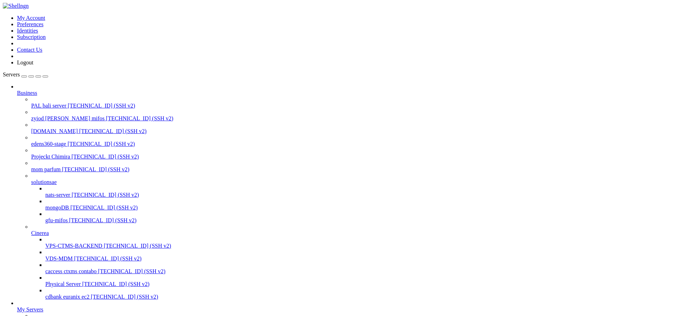
scroll to position [12152, 0]
click at [52, 154] on span "Projeckt Chimira" at bounding box center [50, 157] width 39 height 6
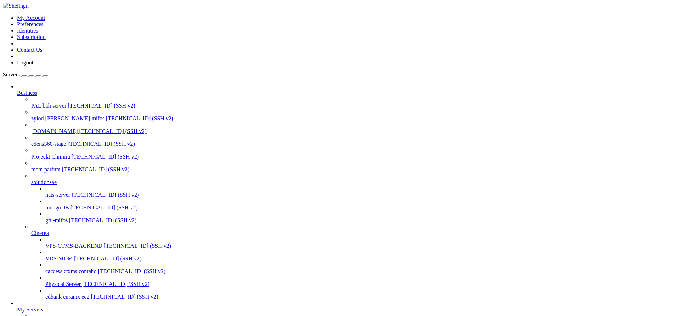
scroll to position [0, 0]
click at [72, 154] on span "[TECHNICAL_ID] (SSH v2)" at bounding box center [105, 157] width 67 height 6
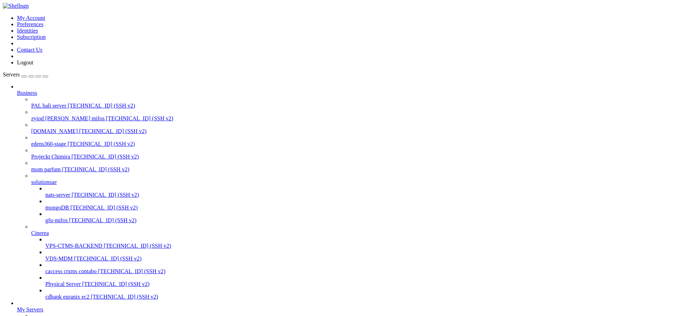
drag, startPoint x: 68, startPoint y: 824, endPoint x: 6, endPoint y: 812, distance: 62.8
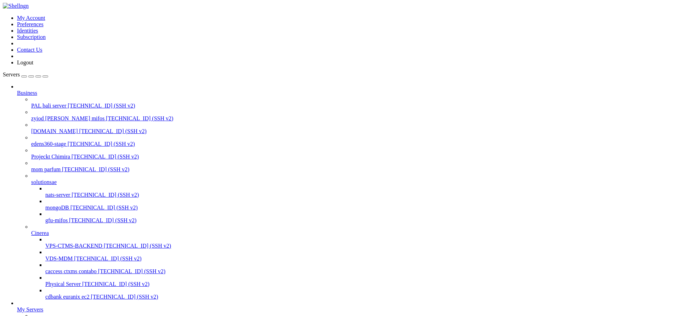
drag, startPoint x: 201, startPoint y: 825, endPoint x: 6, endPoint y: 814, distance: 195.2
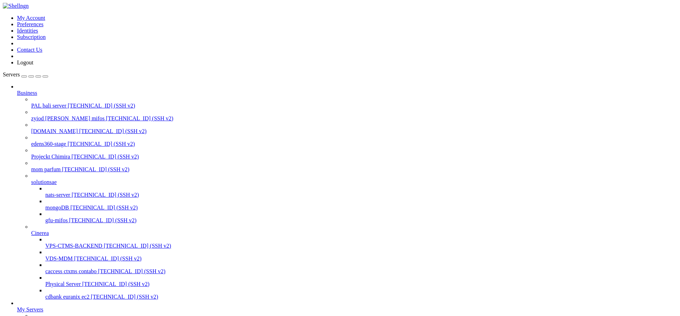
scroll to position [548, 0]
drag, startPoint x: 73, startPoint y: 906, endPoint x: 6, endPoint y: 902, distance: 67.1
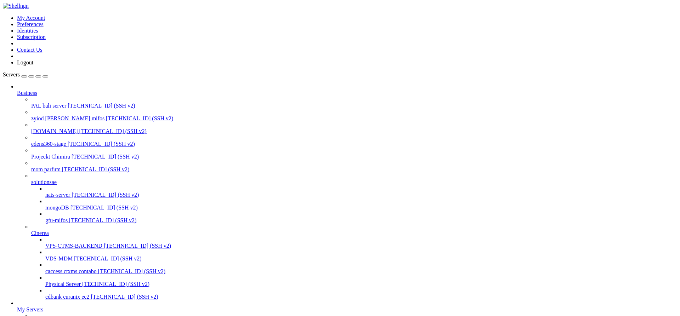
scroll to position [560, 0]
drag, startPoint x: 95, startPoint y: 905, endPoint x: 7, endPoint y: 888, distance: 90.0
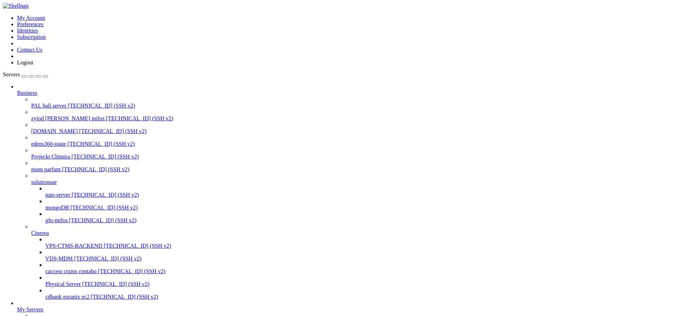
scroll to position [578, 0]
drag, startPoint x: 19, startPoint y: 737, endPoint x: 546, endPoint y: 905, distance: 552.6
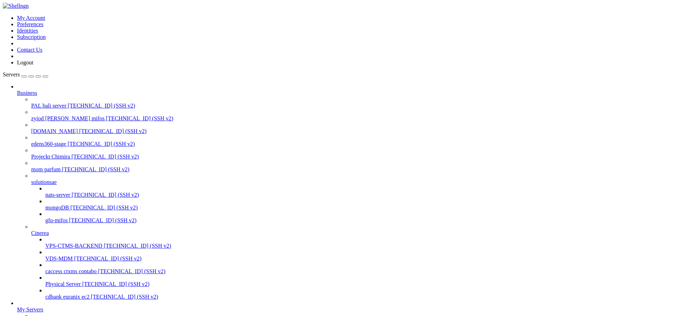
scroll to position [760, 0]
drag, startPoint x: 384, startPoint y: 907, endPoint x: 7, endPoint y: 902, distance: 377.7
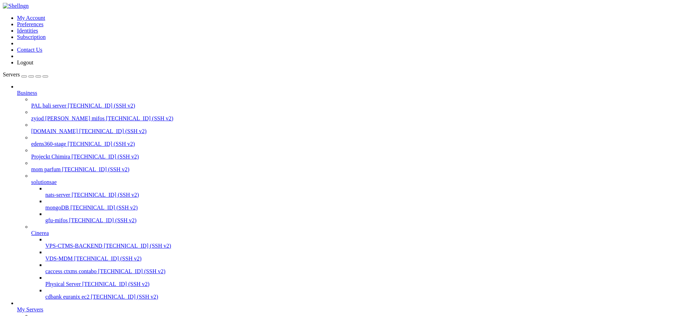
scroll to position [772, 0]
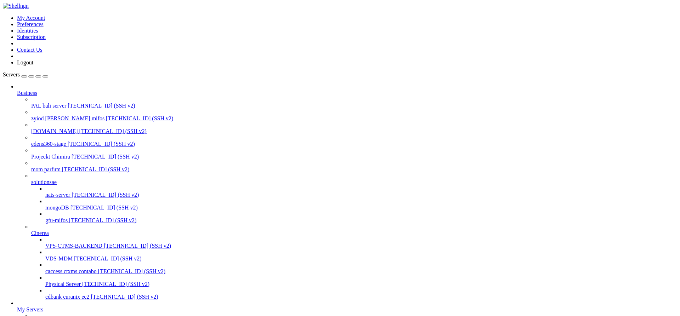
drag, startPoint x: 158, startPoint y: 905, endPoint x: 6, endPoint y: 877, distance: 154.3
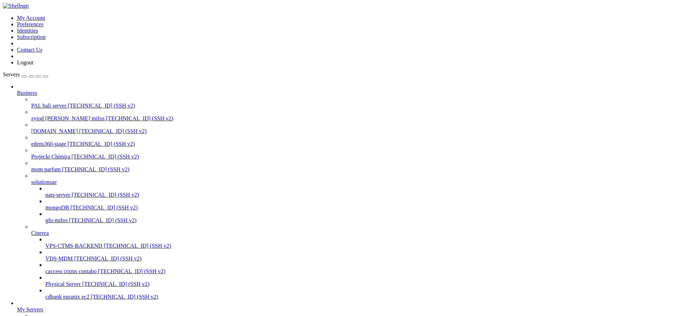
scroll to position [441, 0]
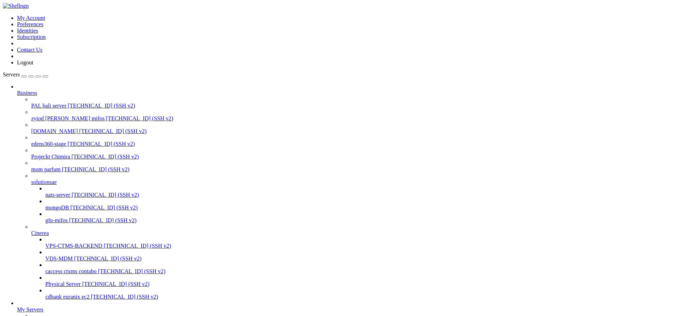
drag, startPoint x: 5, startPoint y: 872, endPoint x: 34, endPoint y: 878, distance: 30.2
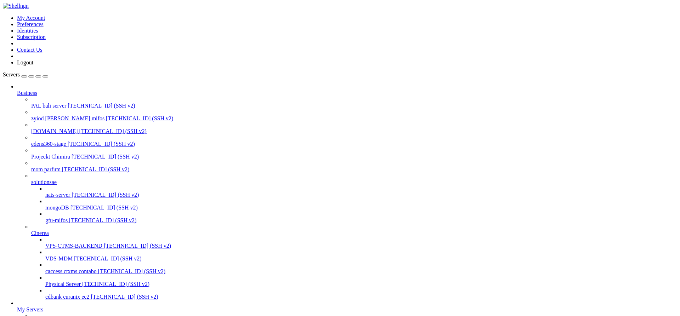
drag, startPoint x: 161, startPoint y: 882, endPoint x: 75, endPoint y: 873, distance: 86.2
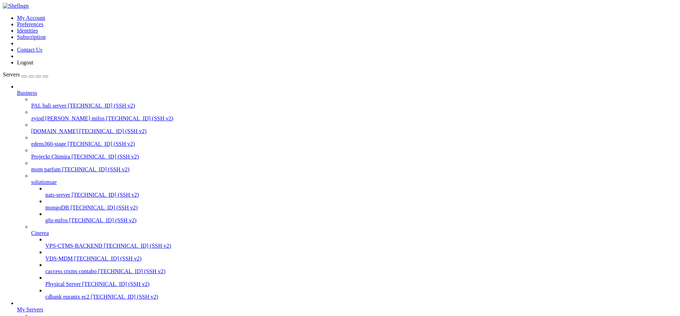
scroll to position [972, 0]
drag, startPoint x: 62, startPoint y: 724, endPoint x: 178, endPoint y: 724, distance: 115.9
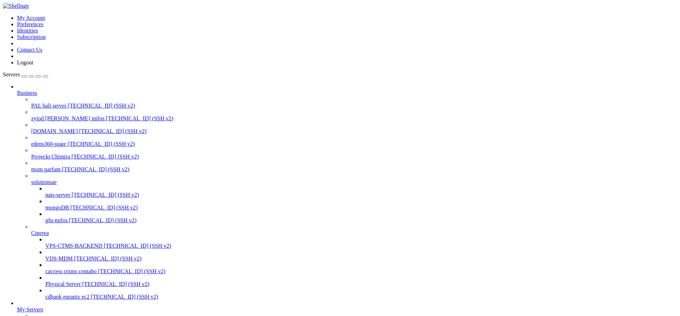
drag, startPoint x: 6, startPoint y: 865, endPoint x: 401, endPoint y: 911, distance: 397.8
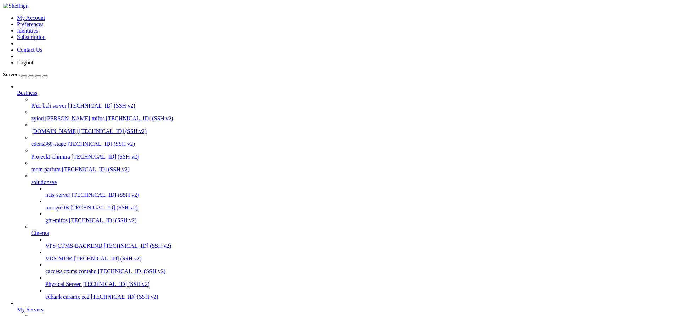
scroll to position [1314, 0]
copy x-row "level"
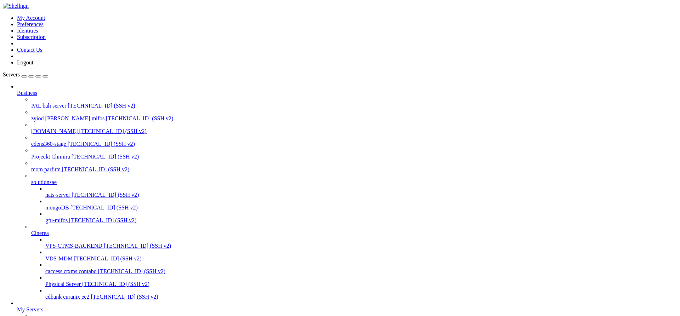
drag, startPoint x: 4, startPoint y: 777, endPoint x: 127, endPoint y: 792, distance: 123.6
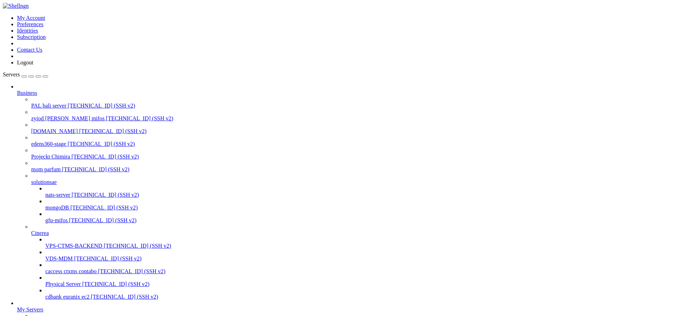
drag, startPoint x: 375, startPoint y: 918, endPoint x: 7, endPoint y: 873, distance: 371.0
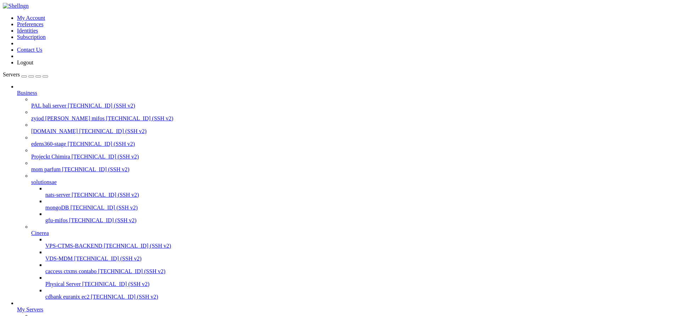
drag, startPoint x: 378, startPoint y: 918, endPoint x: 7, endPoint y: 819, distance: 384.0
